Goal: Information Seeking & Learning: Check status

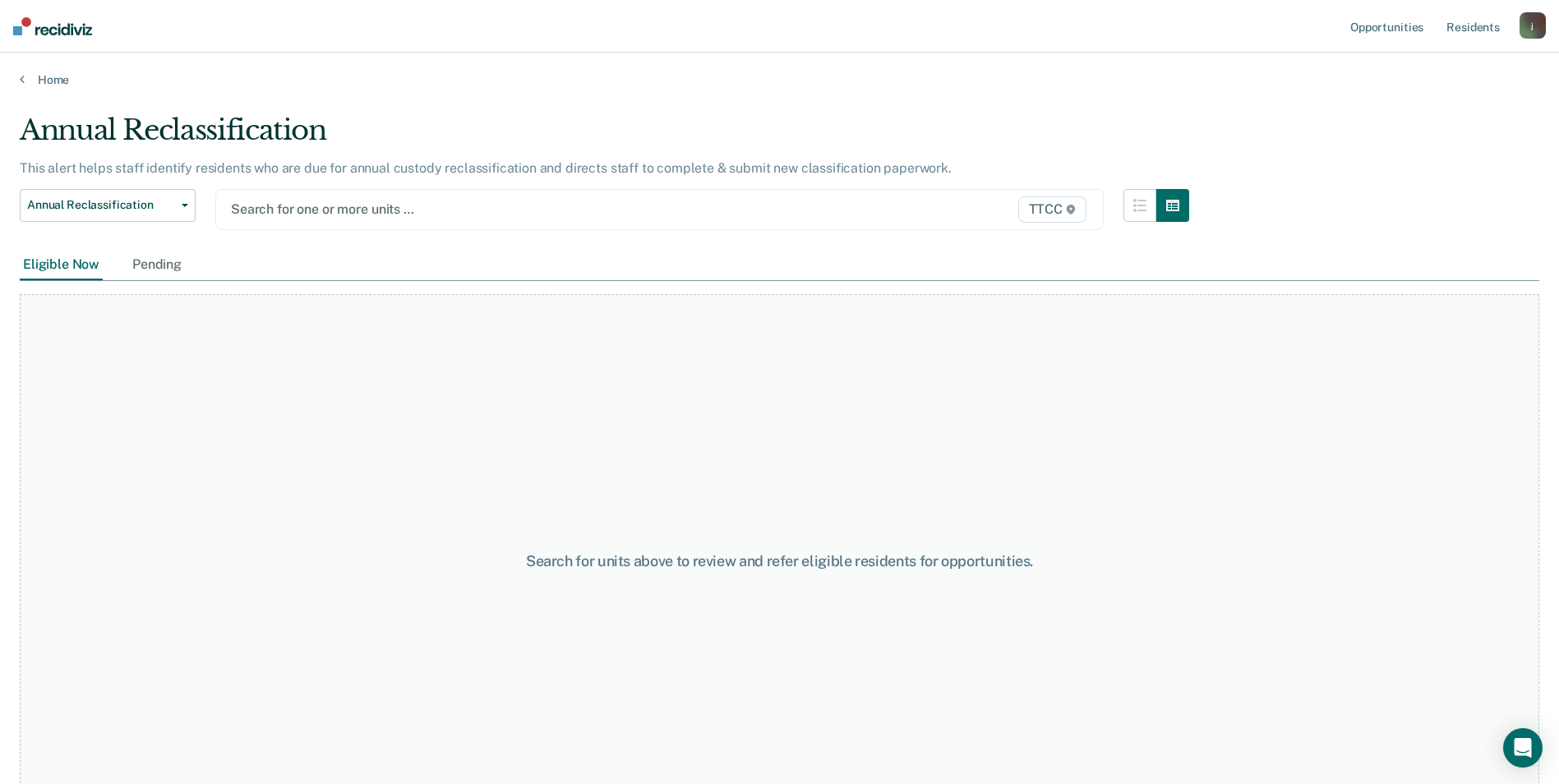
click at [308, 208] on div at bounding box center [531, 209] width 599 height 19
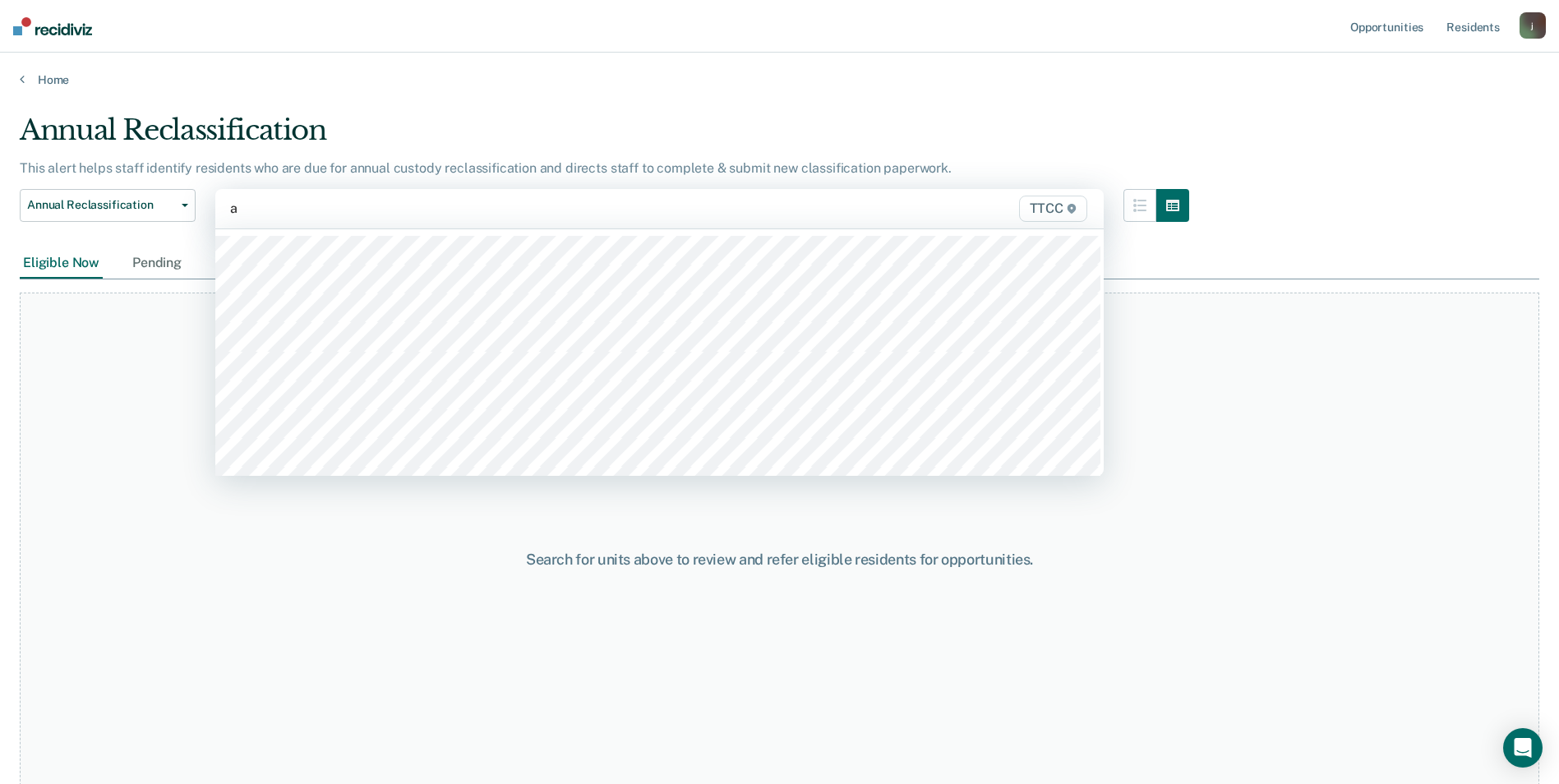
type input "aA"
type input "AA"
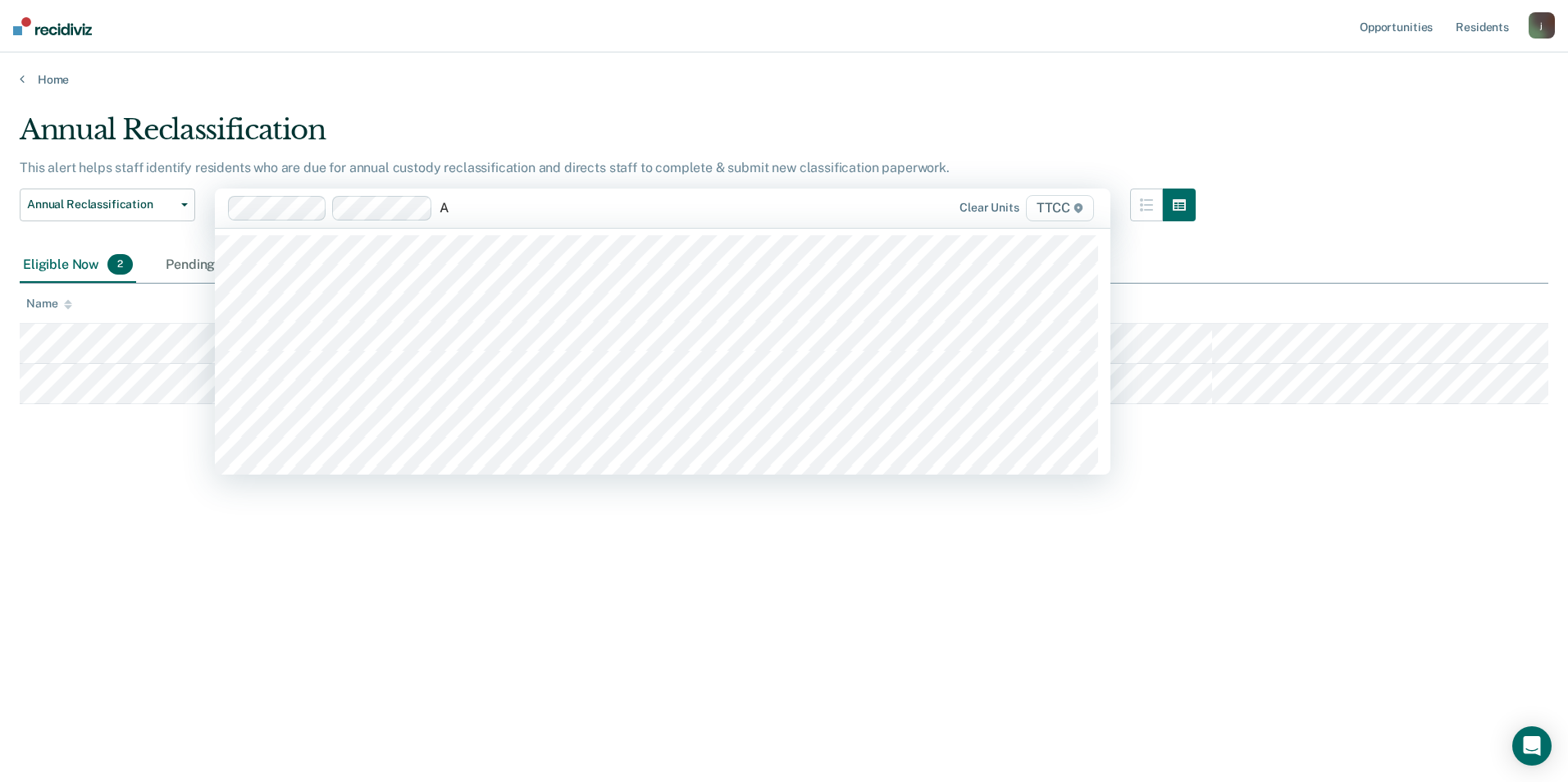
type input "AB"
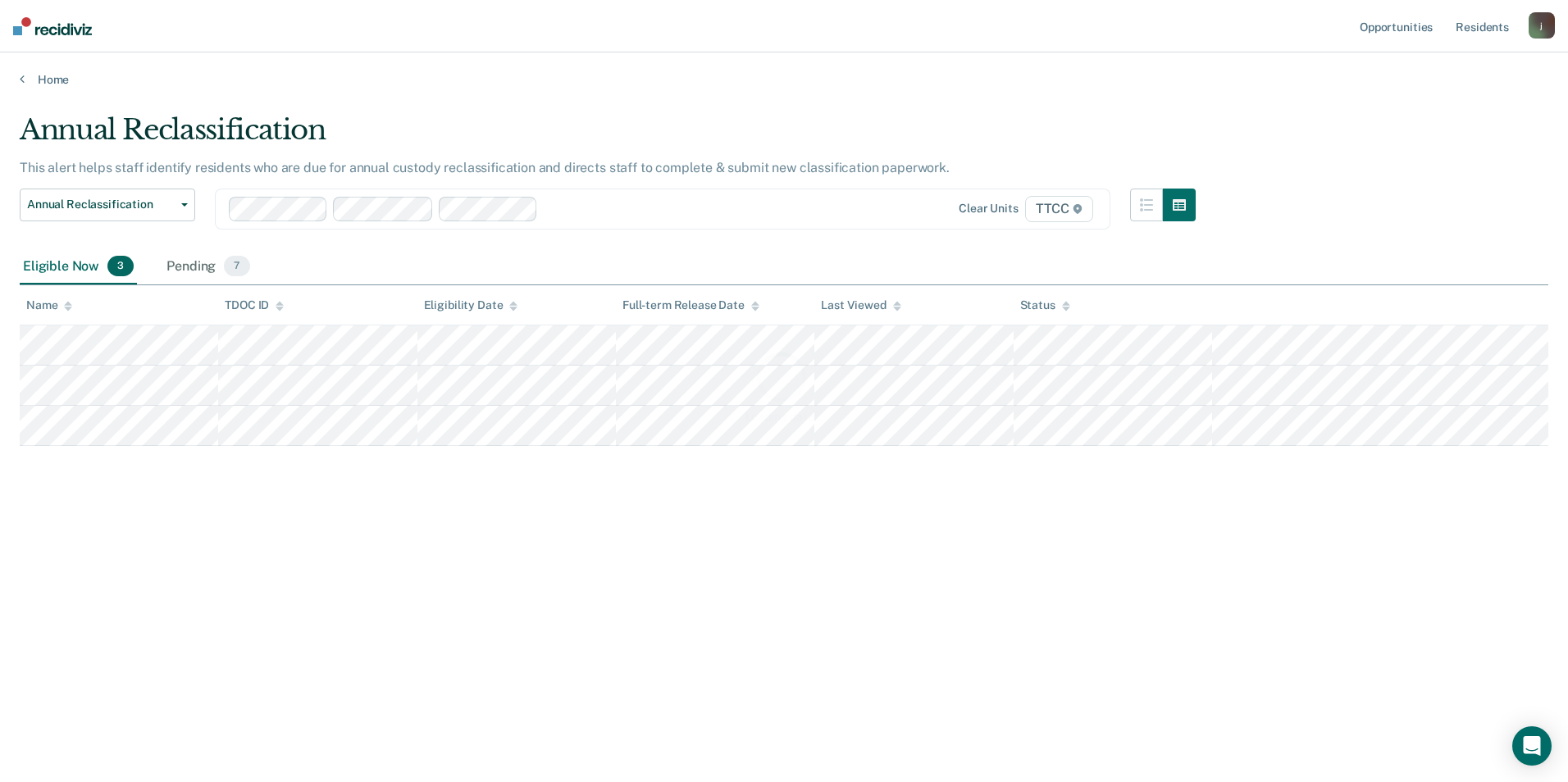
click at [596, 217] on div "Loading data..." at bounding box center [784, 386] width 1528 height 546
click at [604, 211] on div at bounding box center [690, 209] width 290 height 19
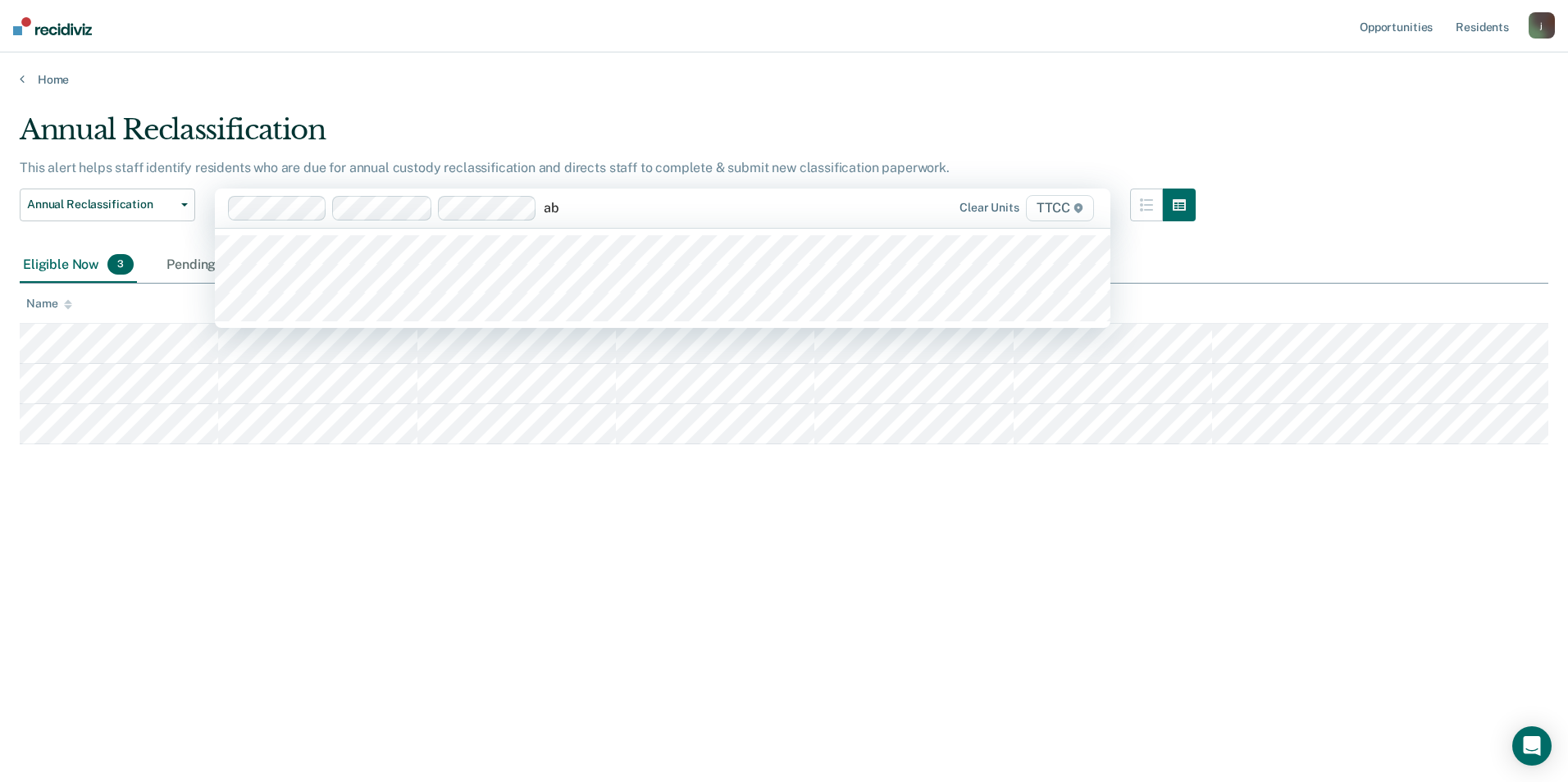
type input "ab2"
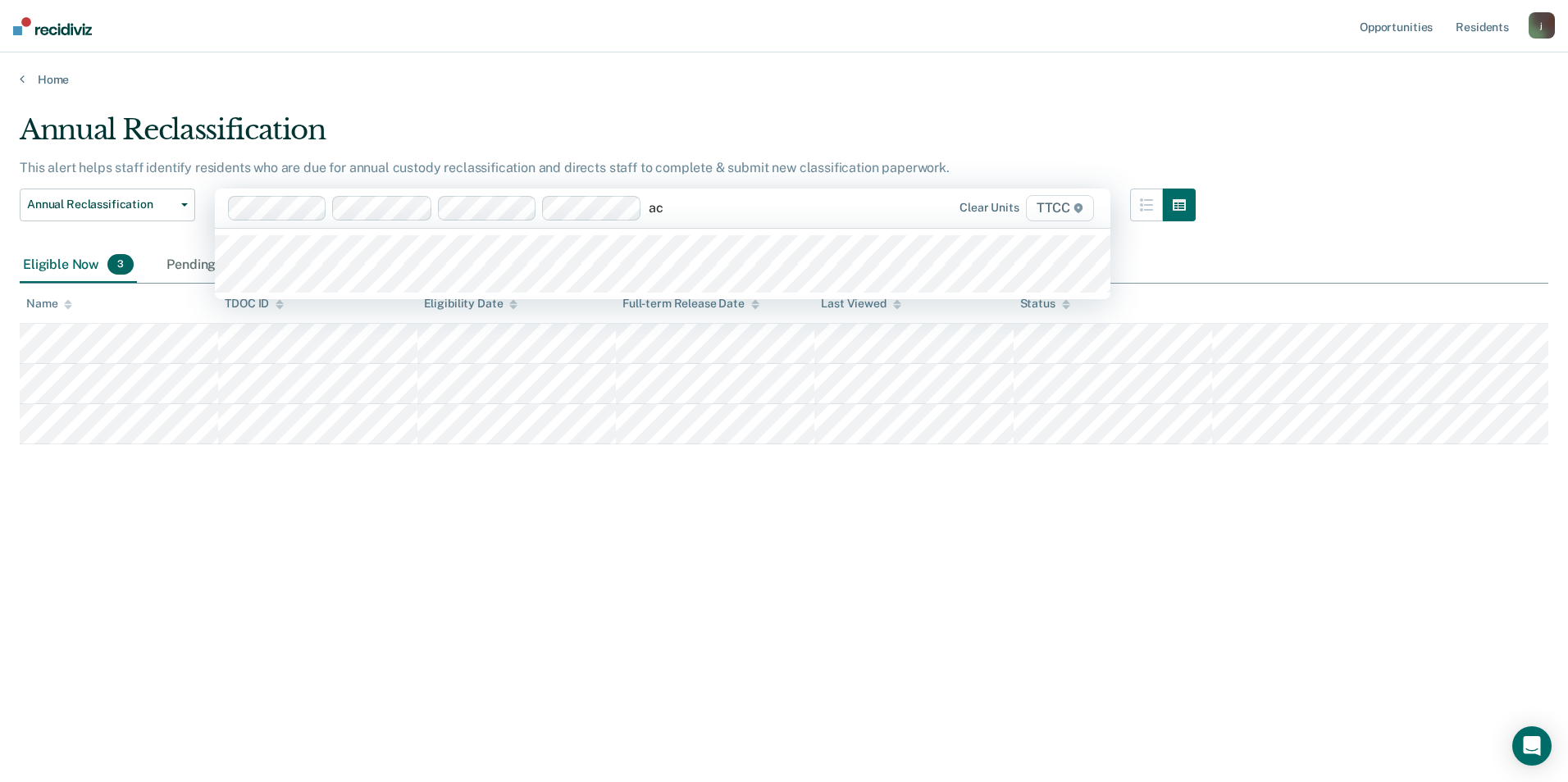
type input "ac1"
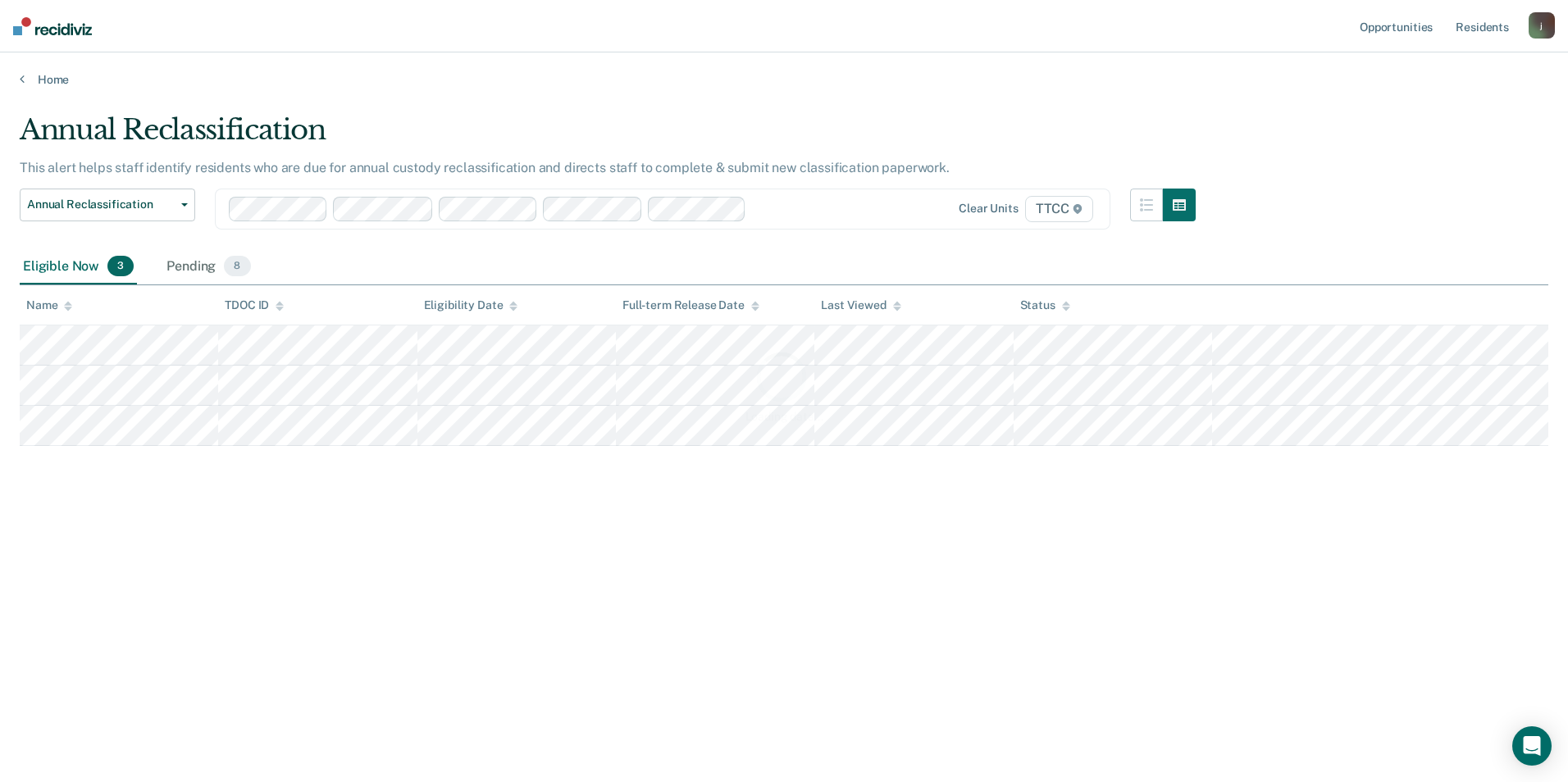
click at [784, 211] on div "Loading data..." at bounding box center [784, 386] width 1528 height 546
click at [784, 211] on div at bounding box center [793, 209] width 81 height 19
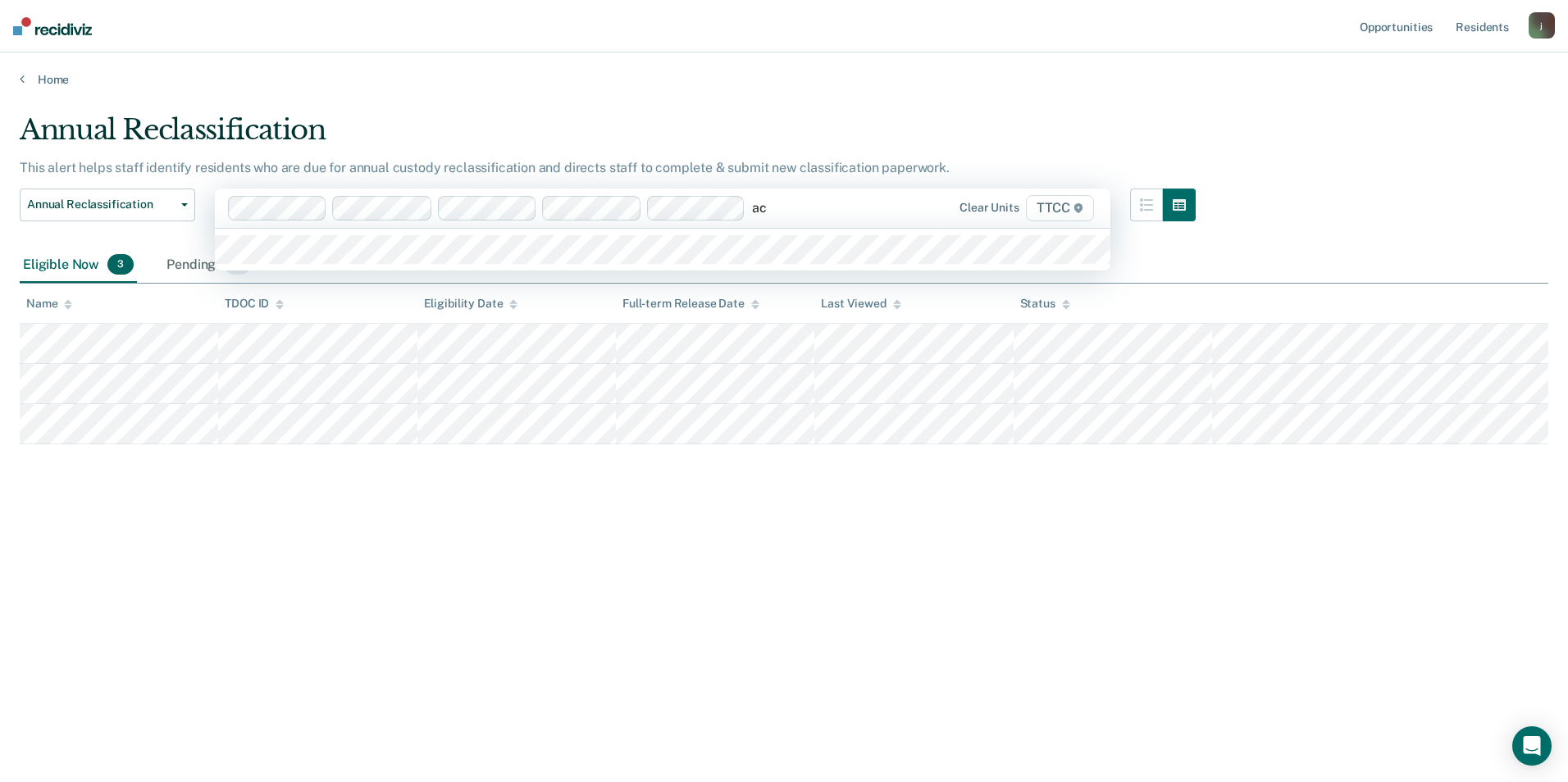
type input "ac2"
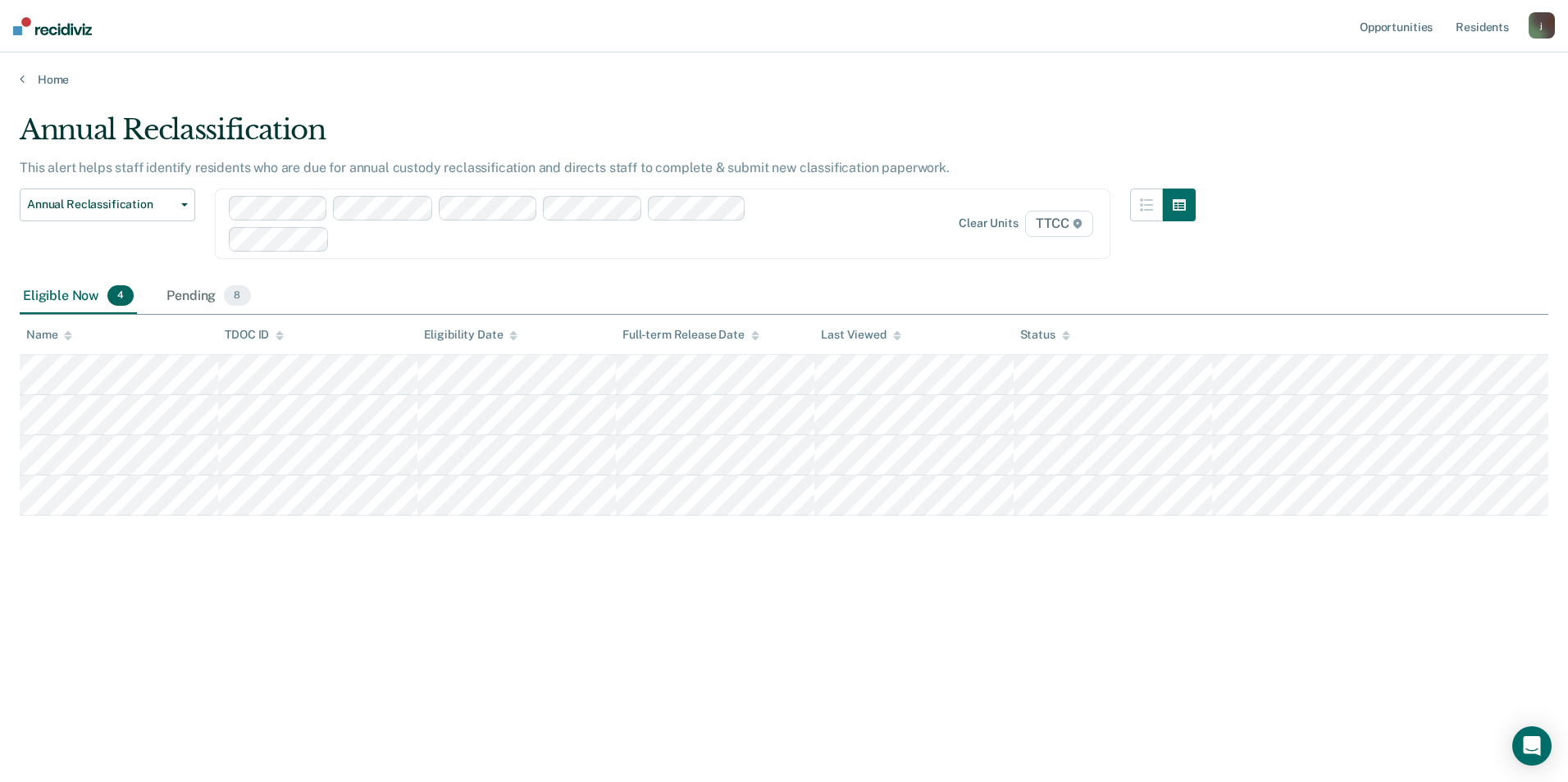
click at [531, 243] on div "Loading data..." at bounding box center [784, 386] width 1528 height 546
click at [479, 249] on div at bounding box center [533, 224] width 608 height 56
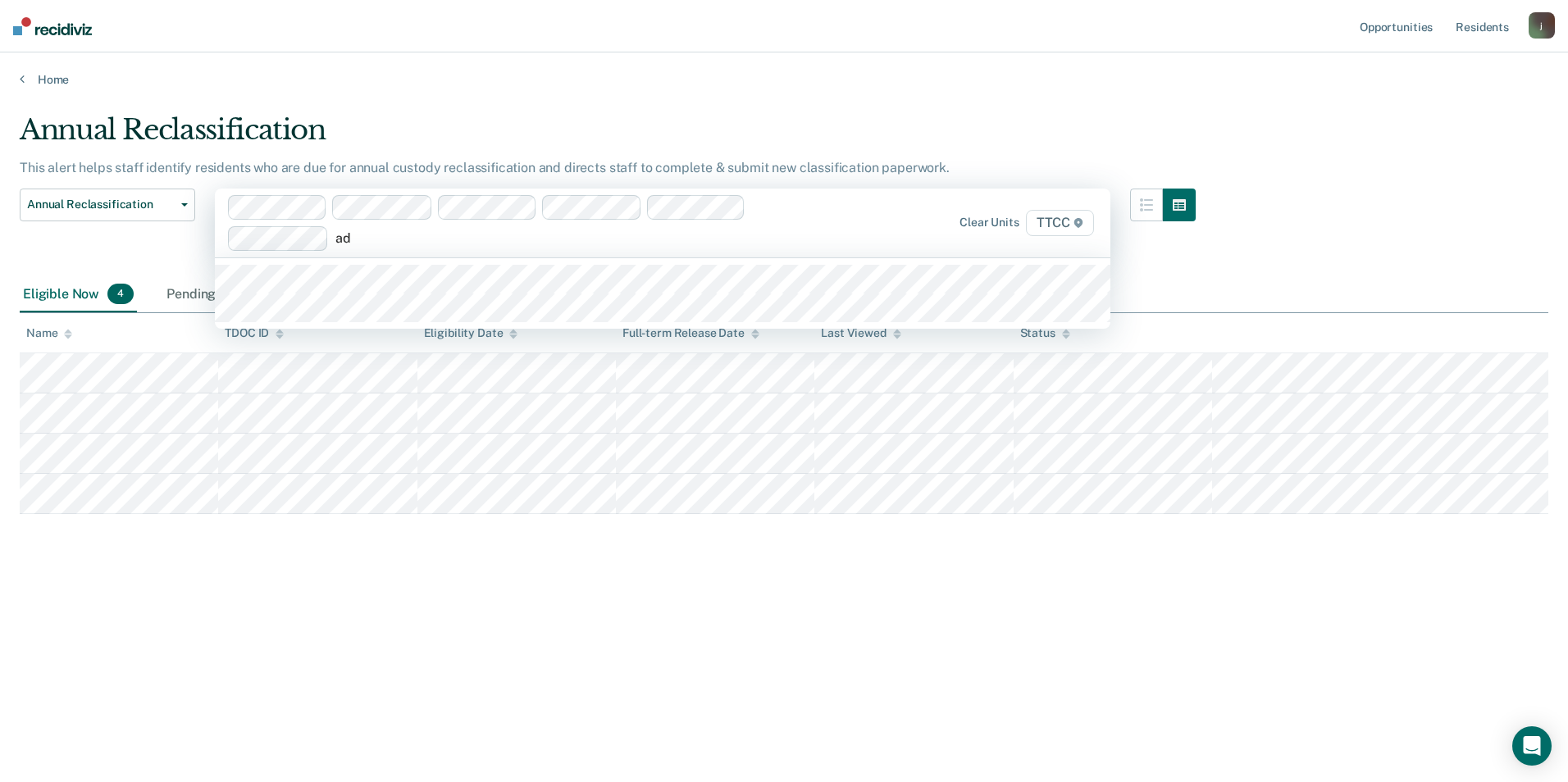
type input "ad1"
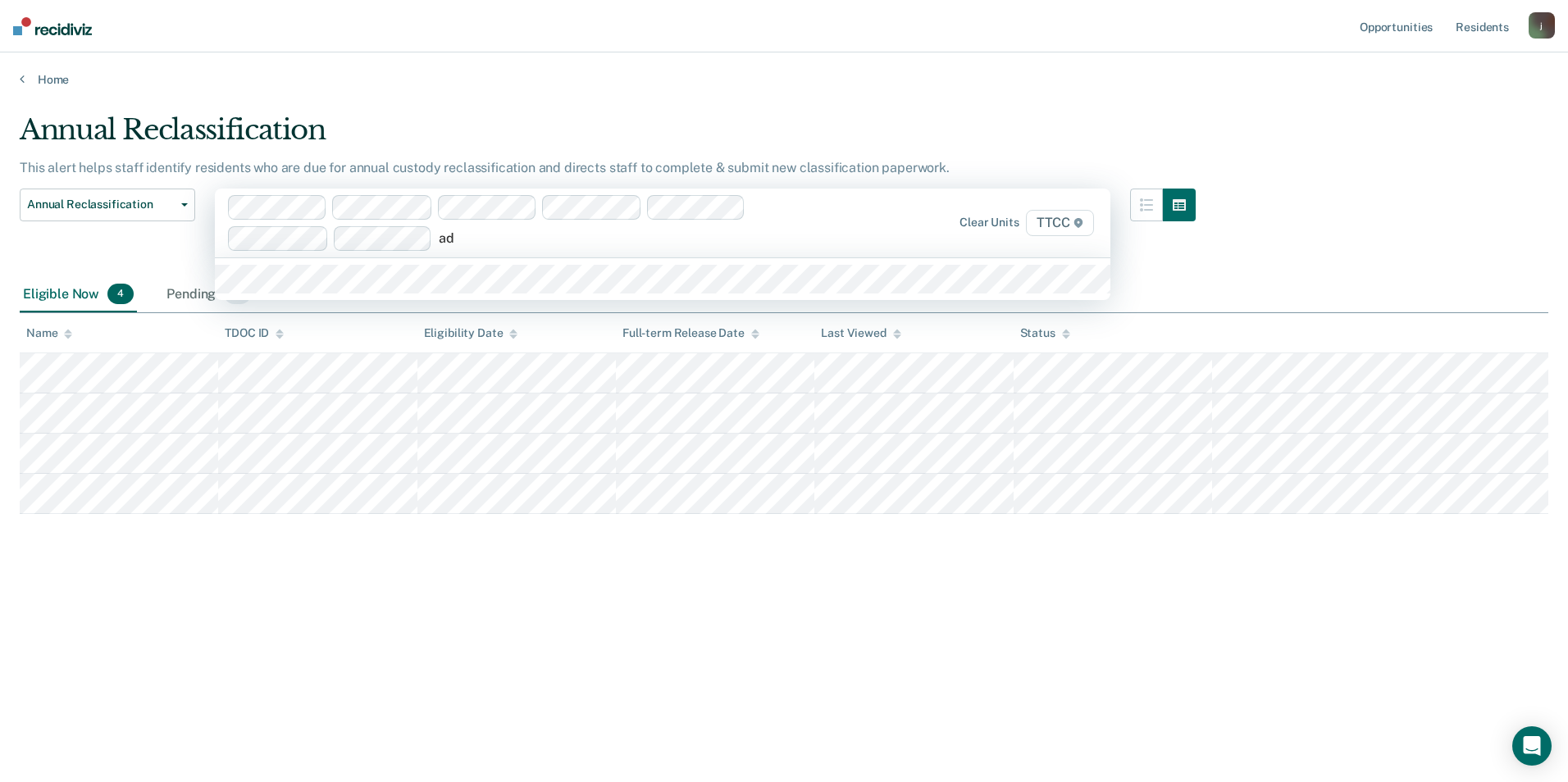
type input "ad2"
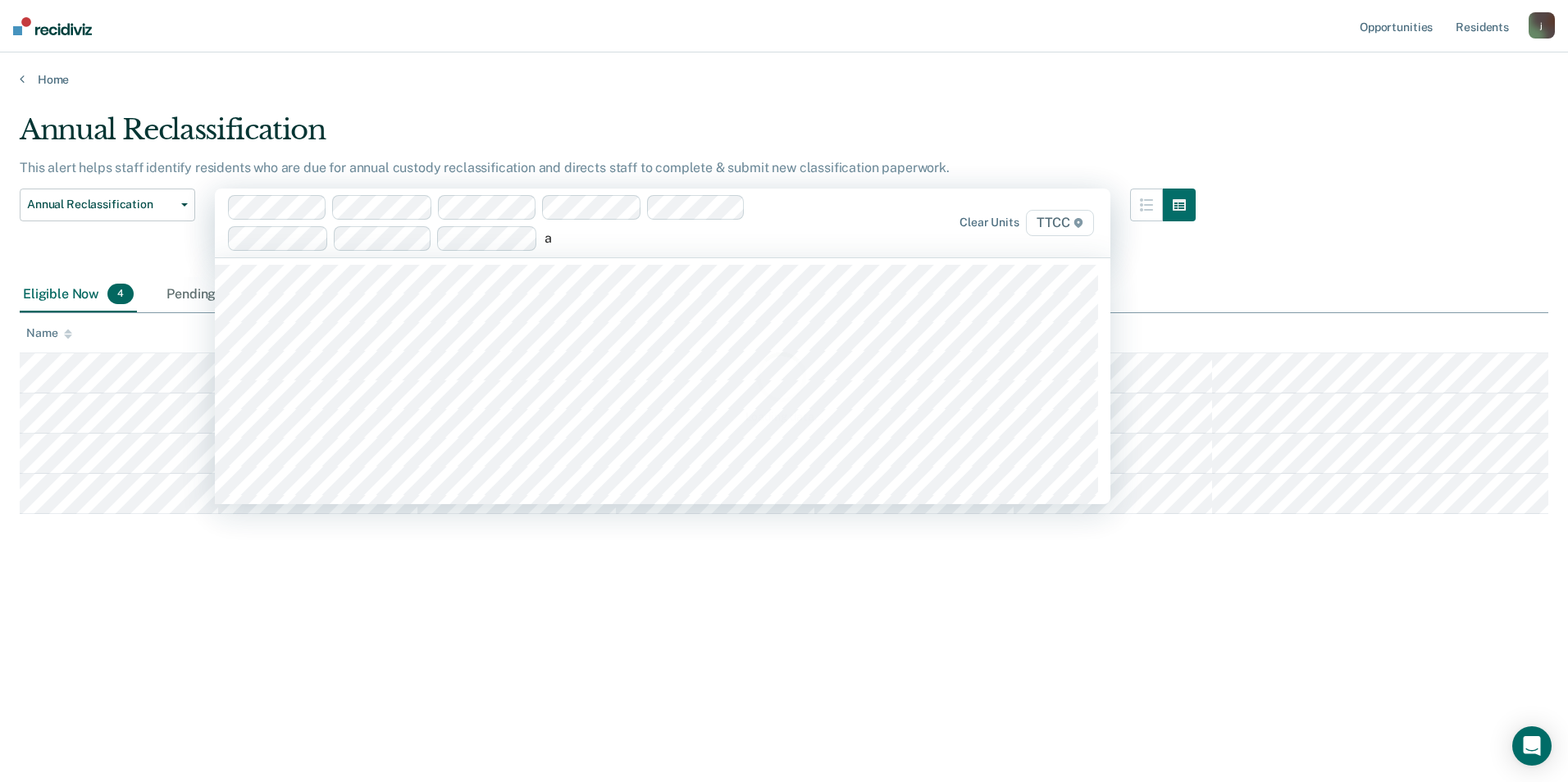
type input "ae"
